Goal: Information Seeking & Learning: Find specific fact

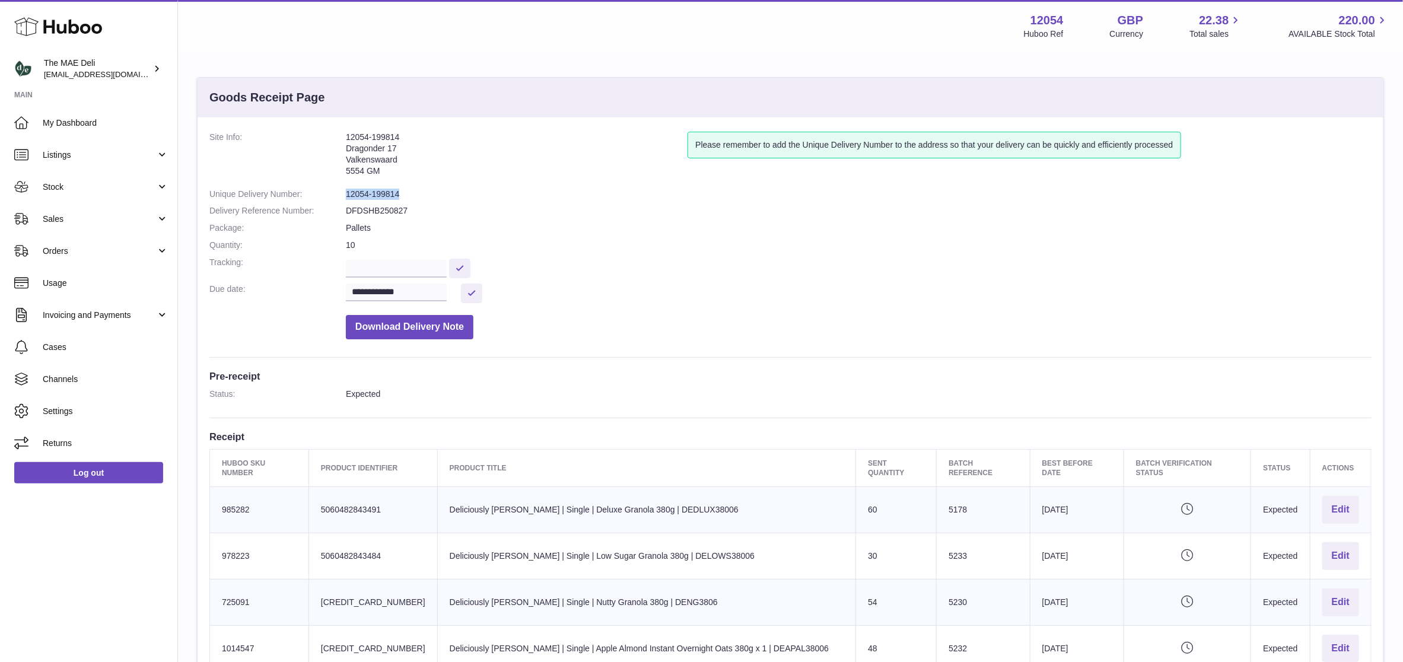
drag, startPoint x: 413, startPoint y: 190, endPoint x: 407, endPoint y: 195, distance: 6.8
click at [412, 190] on dd "12054-199814" at bounding box center [858, 194] width 1025 height 11
click at [406, 192] on dd "12054-199814" at bounding box center [858, 194] width 1025 height 11
drag, startPoint x: 404, startPoint y: 192, endPoint x: 355, endPoint y: 194, distance: 49.9
click at [355, 194] on dd "12054-199814" at bounding box center [858, 194] width 1025 height 11
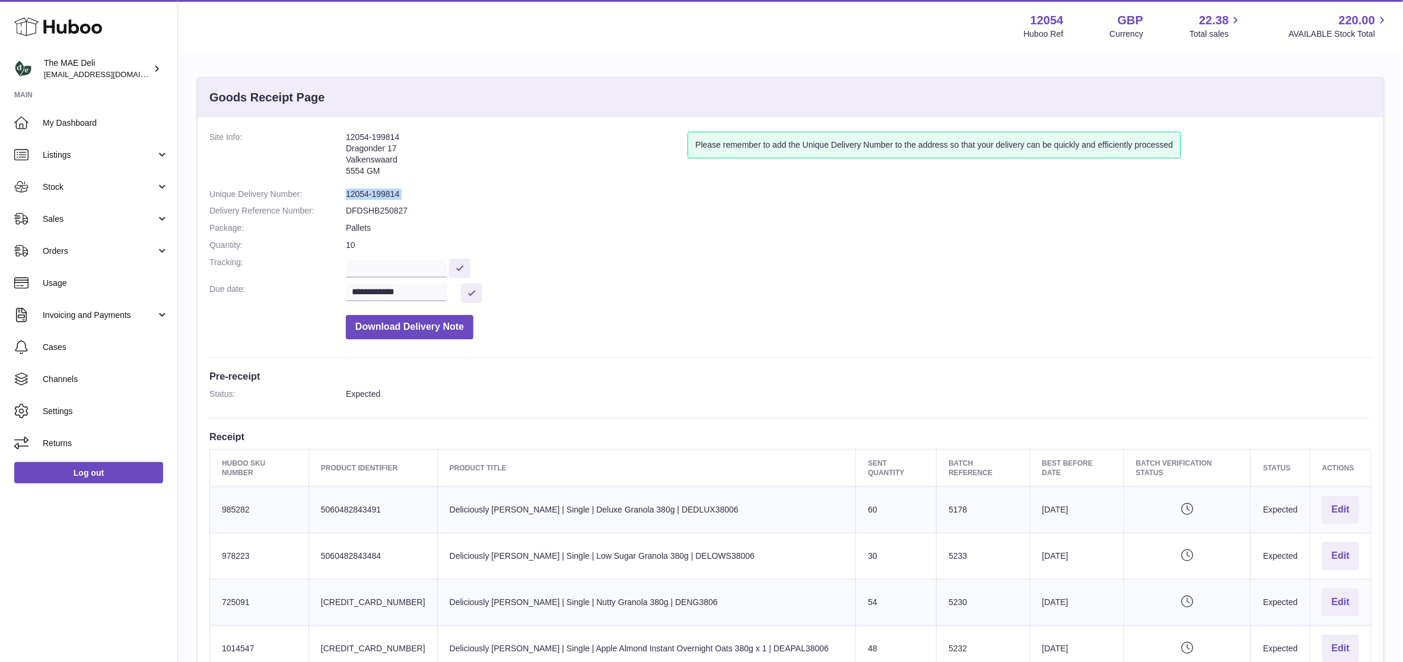
click at [415, 195] on dd "12054-199814" at bounding box center [858, 194] width 1025 height 11
click at [404, 195] on dd "12054-199814" at bounding box center [858, 194] width 1025 height 11
drag, startPoint x: 404, startPoint y: 195, endPoint x: 358, endPoint y: 195, distance: 46.3
click at [358, 195] on dd "12054-199814" at bounding box center [858, 194] width 1025 height 11
drag, startPoint x: 653, startPoint y: 202, endPoint x: 657, endPoint y: 190, distance: 11.8
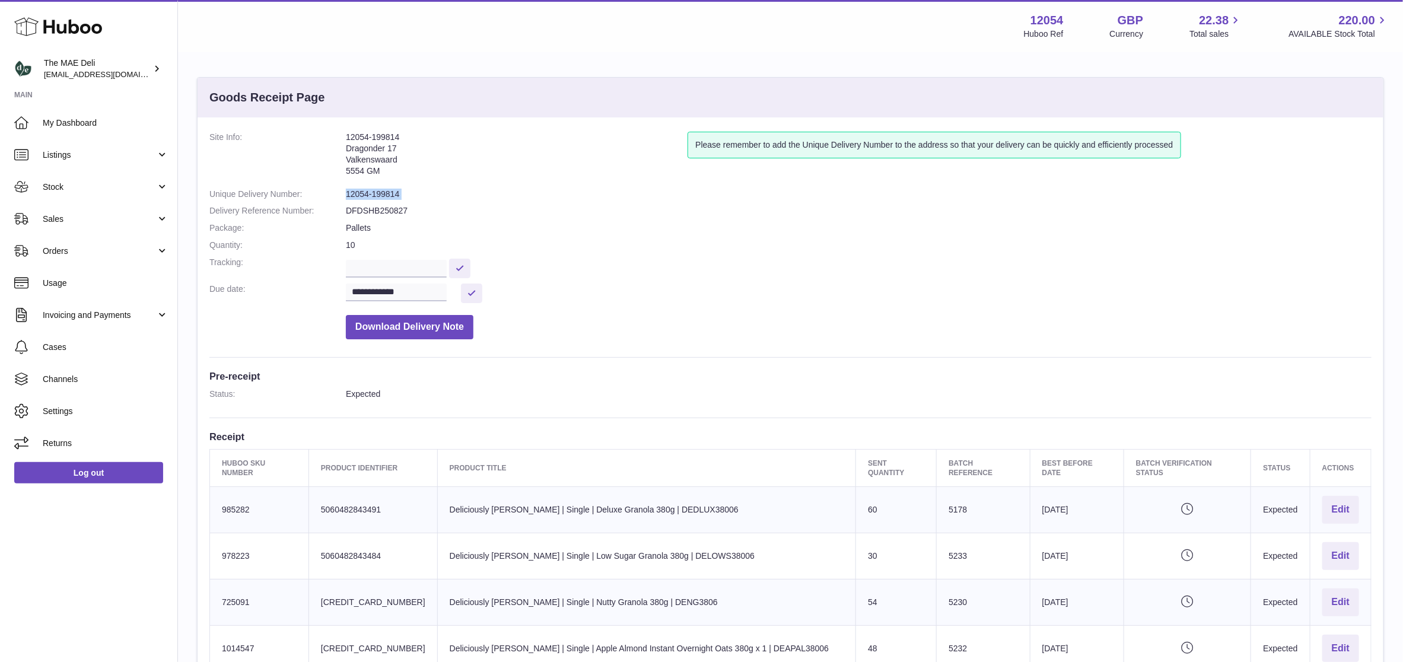
click at [654, 202] on dl "**********" at bounding box center [790, 239] width 1162 height 214
click at [346, 176] on address "12054-199814 Dragonder 17 Valkenswaard 5554 GM" at bounding box center [517, 157] width 342 height 51
drag, startPoint x: 344, startPoint y: 135, endPoint x: 390, endPoint y: 176, distance: 61.3
click at [390, 176] on dl "**********" at bounding box center [790, 239] width 1162 height 214
copy dl "12054-199814 Dragonder 17 Valkenswaard 5554 GM"
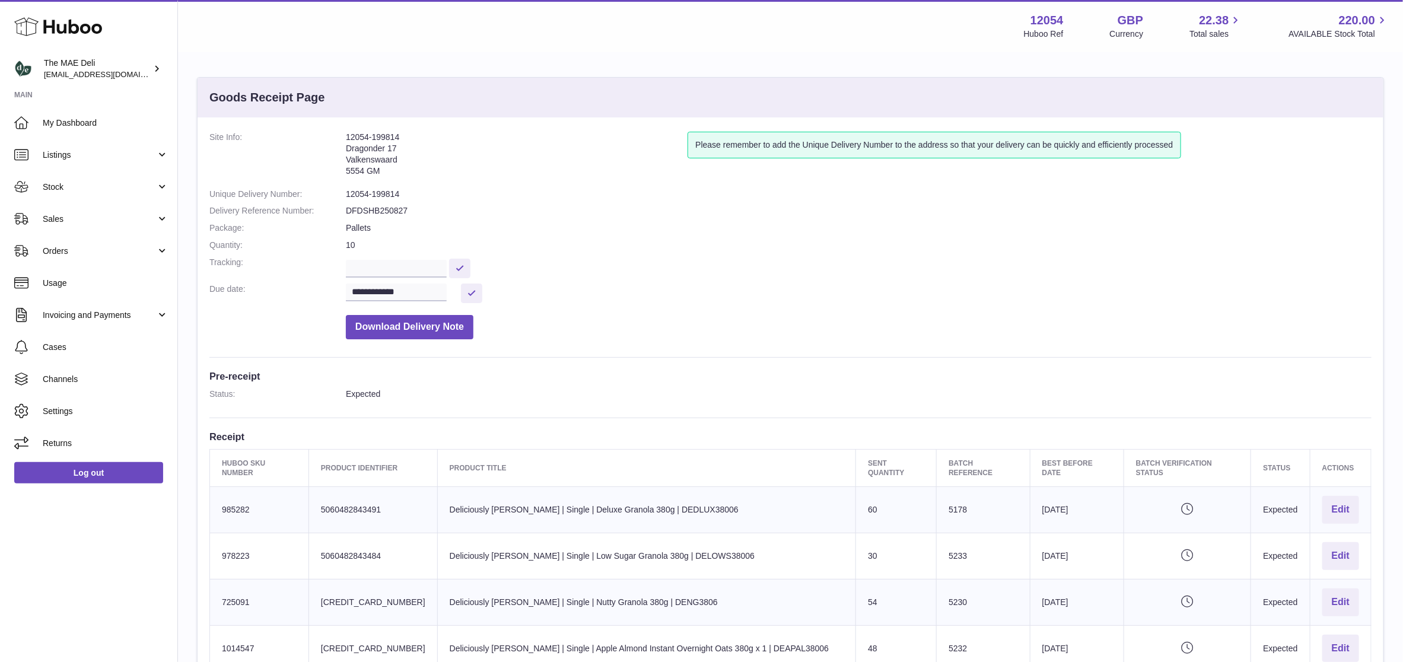
click at [379, 133] on address "12054-199814 Dragonder 17 Valkenswaard 5554 GM" at bounding box center [517, 157] width 342 height 51
drag, startPoint x: 399, startPoint y: 190, endPoint x: 316, endPoint y: 192, distance: 83.1
click at [316, 192] on dl "**********" at bounding box center [790, 239] width 1162 height 214
copy dl "12054-199814"
click at [410, 201] on dl "**********" at bounding box center [790, 239] width 1162 height 214
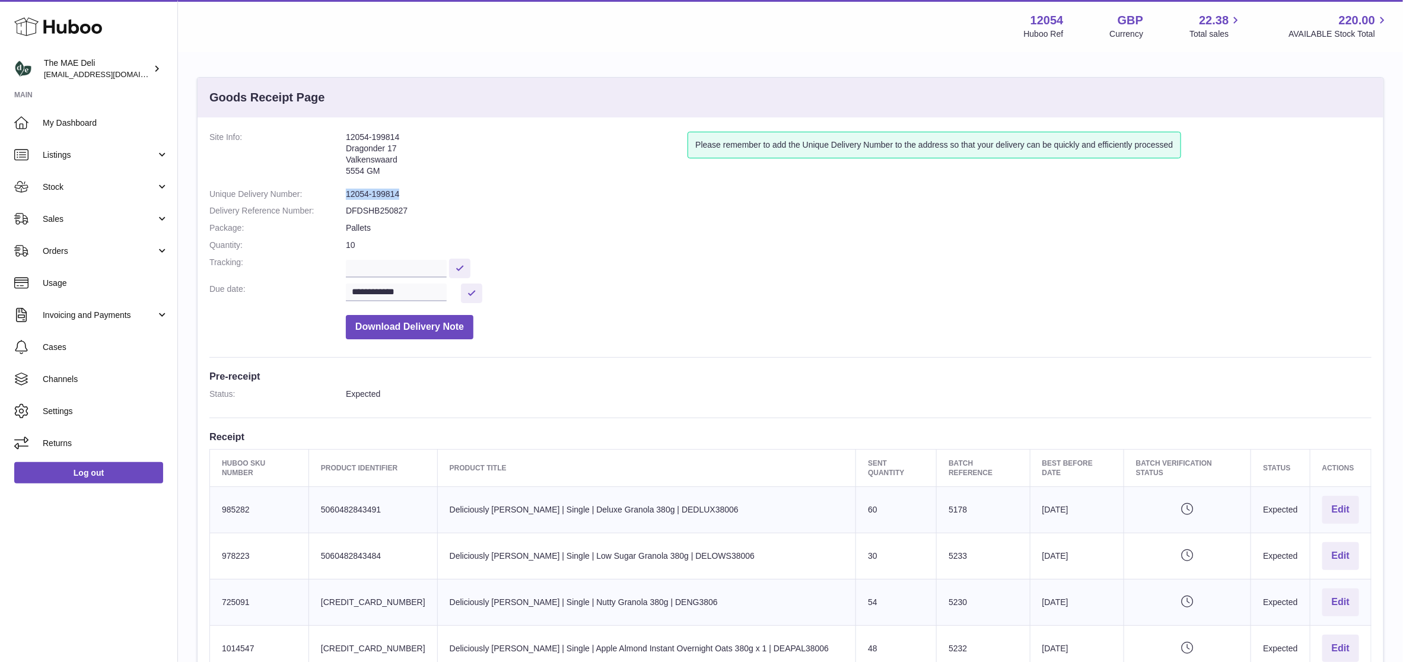
drag, startPoint x: 402, startPoint y: 189, endPoint x: 342, endPoint y: 195, distance: 60.1
click at [342, 195] on dl "**********" at bounding box center [790, 239] width 1162 height 214
drag, startPoint x: 342, startPoint y: 195, endPoint x: 356, endPoint y: 194, distance: 13.7
copy dl "12054-199814"
click at [522, 173] on address "12054-199814 Dragonder 17 Valkenswaard 5554 GM" at bounding box center [517, 157] width 342 height 51
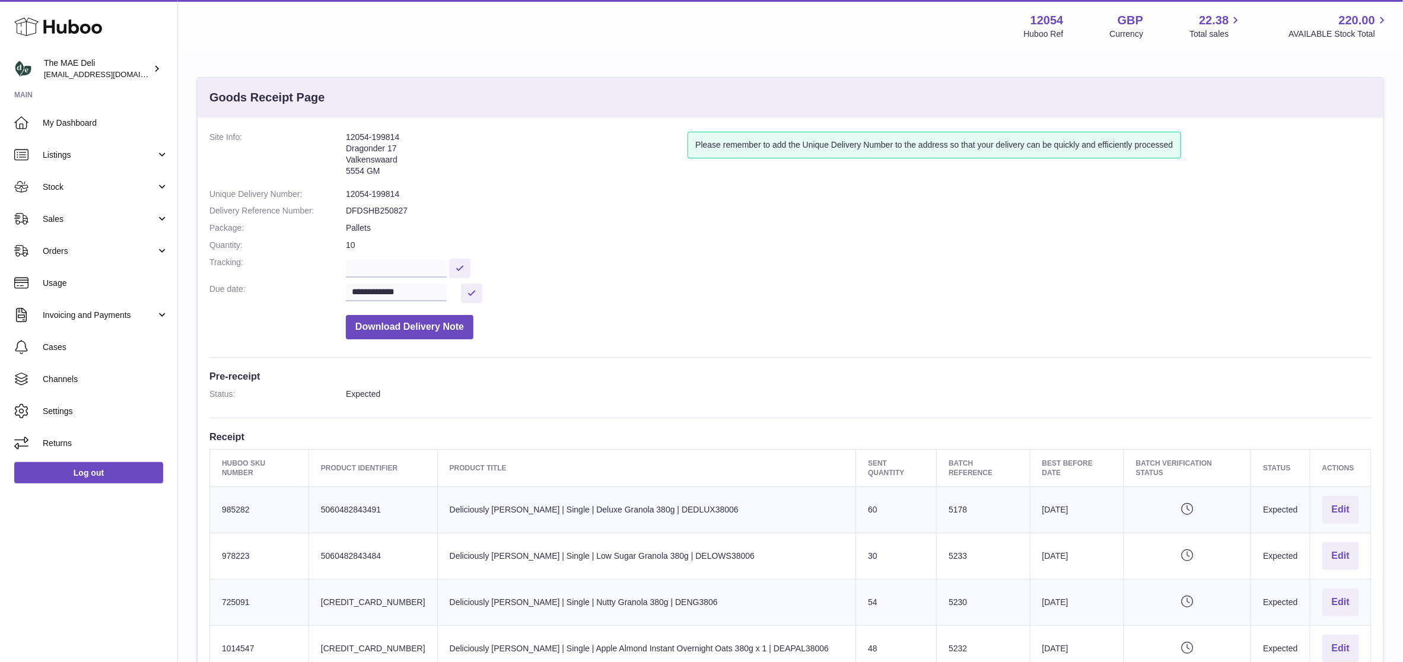
click at [391, 195] on dd "12054-199814" at bounding box center [858, 194] width 1025 height 11
